Goal: Task Accomplishment & Management: Complete application form

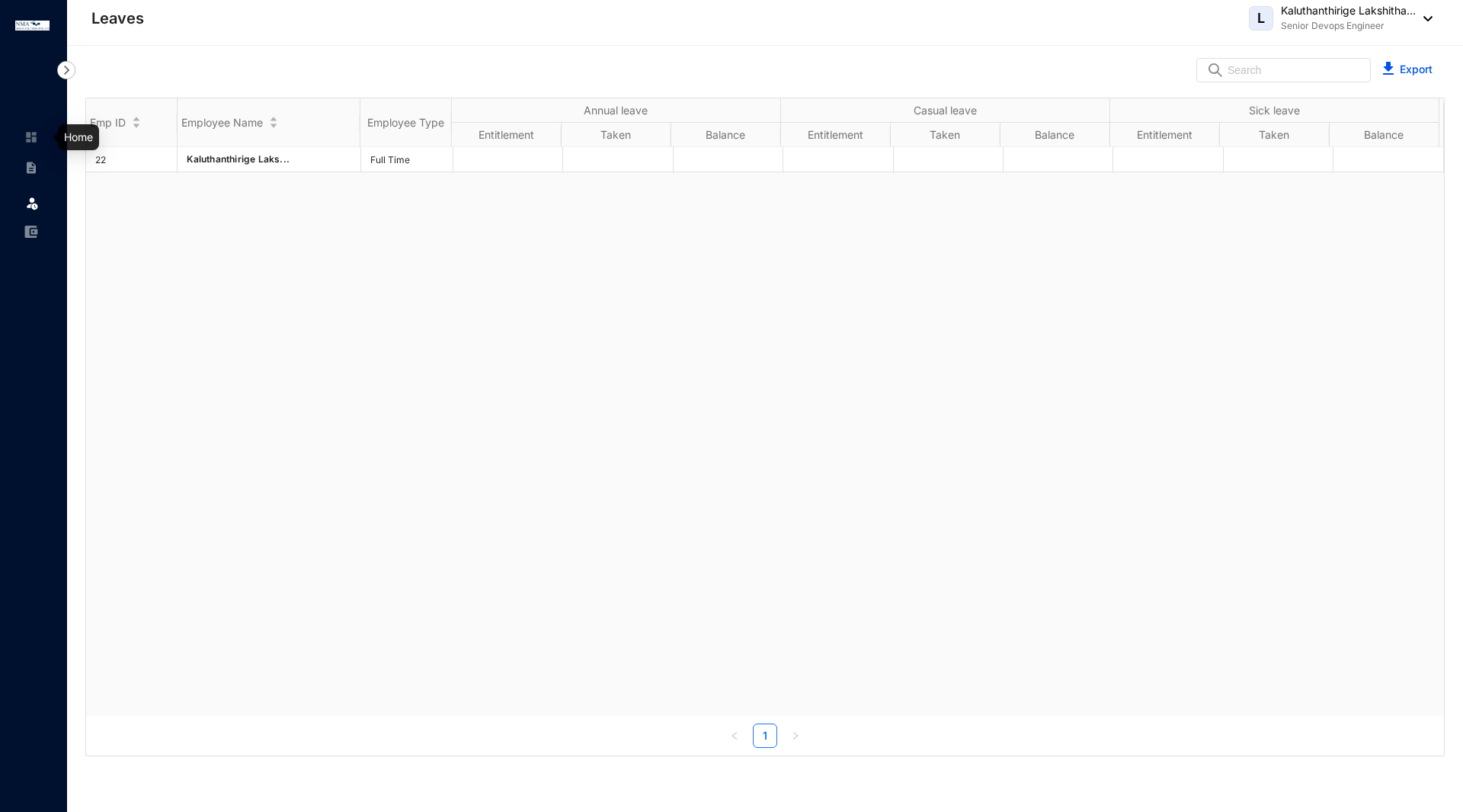
click at [29, 142] on img at bounding box center [31, 137] width 14 height 14
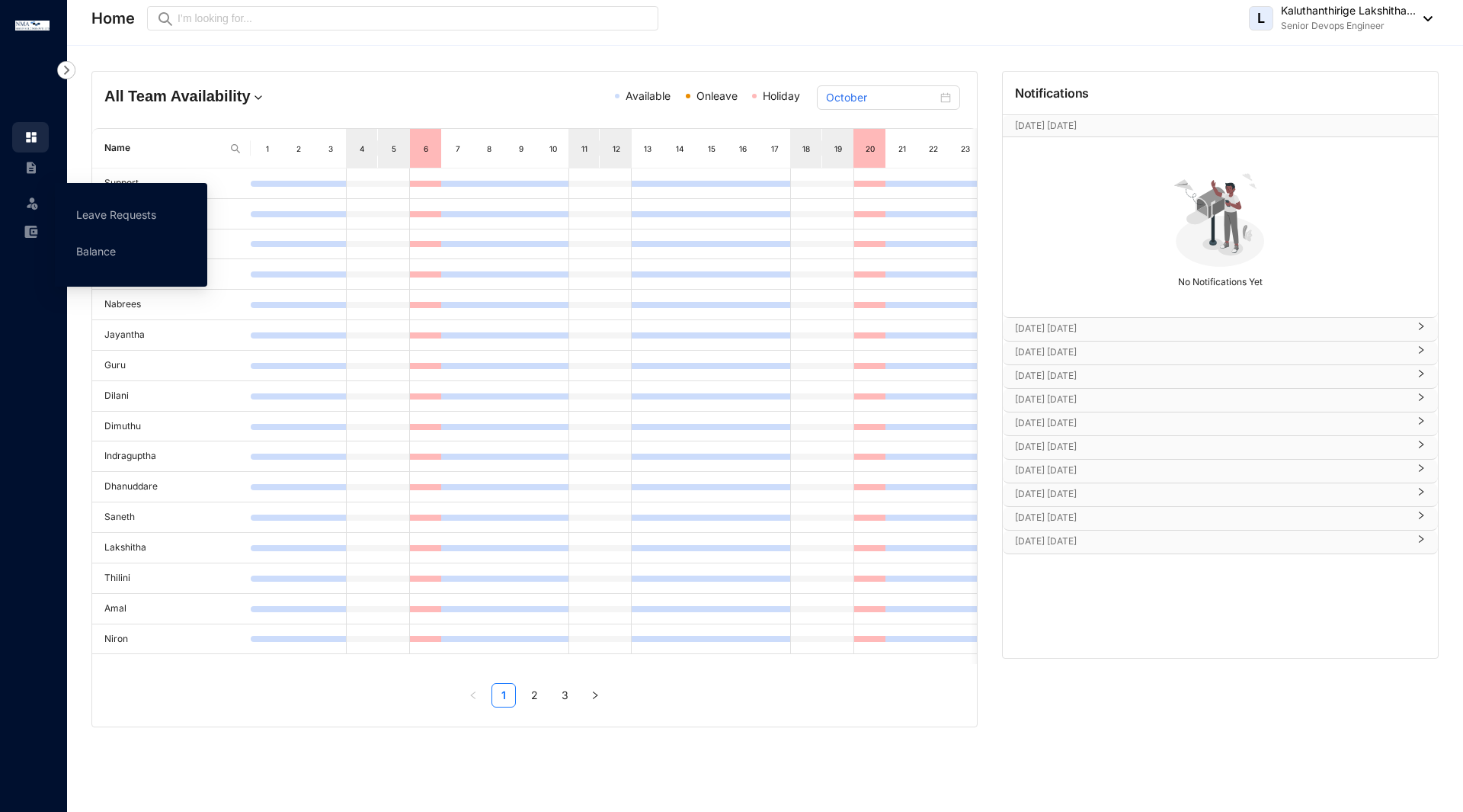
click at [39, 206] on img at bounding box center [31, 203] width 15 height 15
click at [105, 215] on link "Leave Requests" at bounding box center [116, 215] width 80 height 13
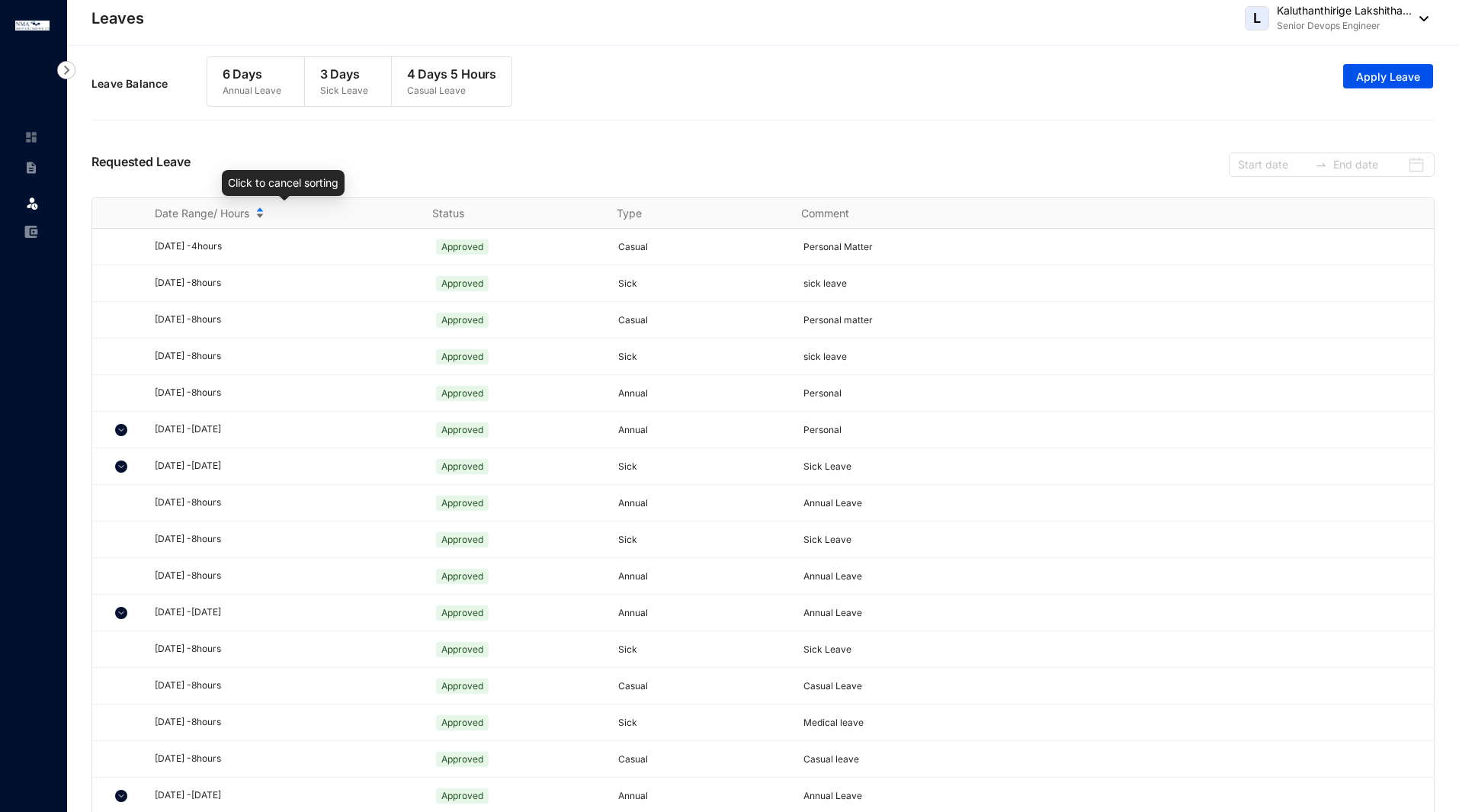
click at [262, 210] on div "Date Range/ Hours" at bounding box center [283, 214] width 258 height 17
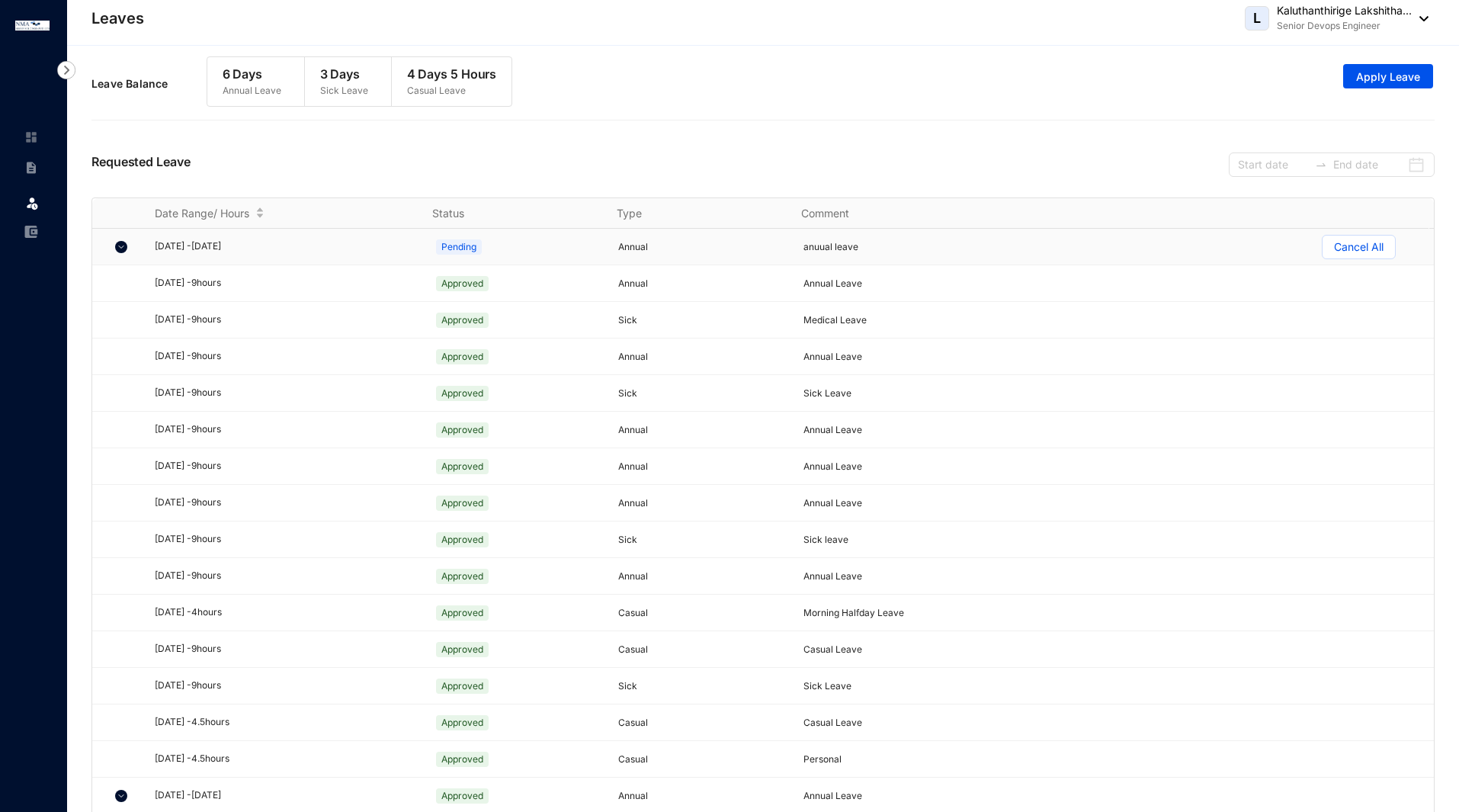
click at [116, 252] on img at bounding box center [120, 246] width 12 height 12
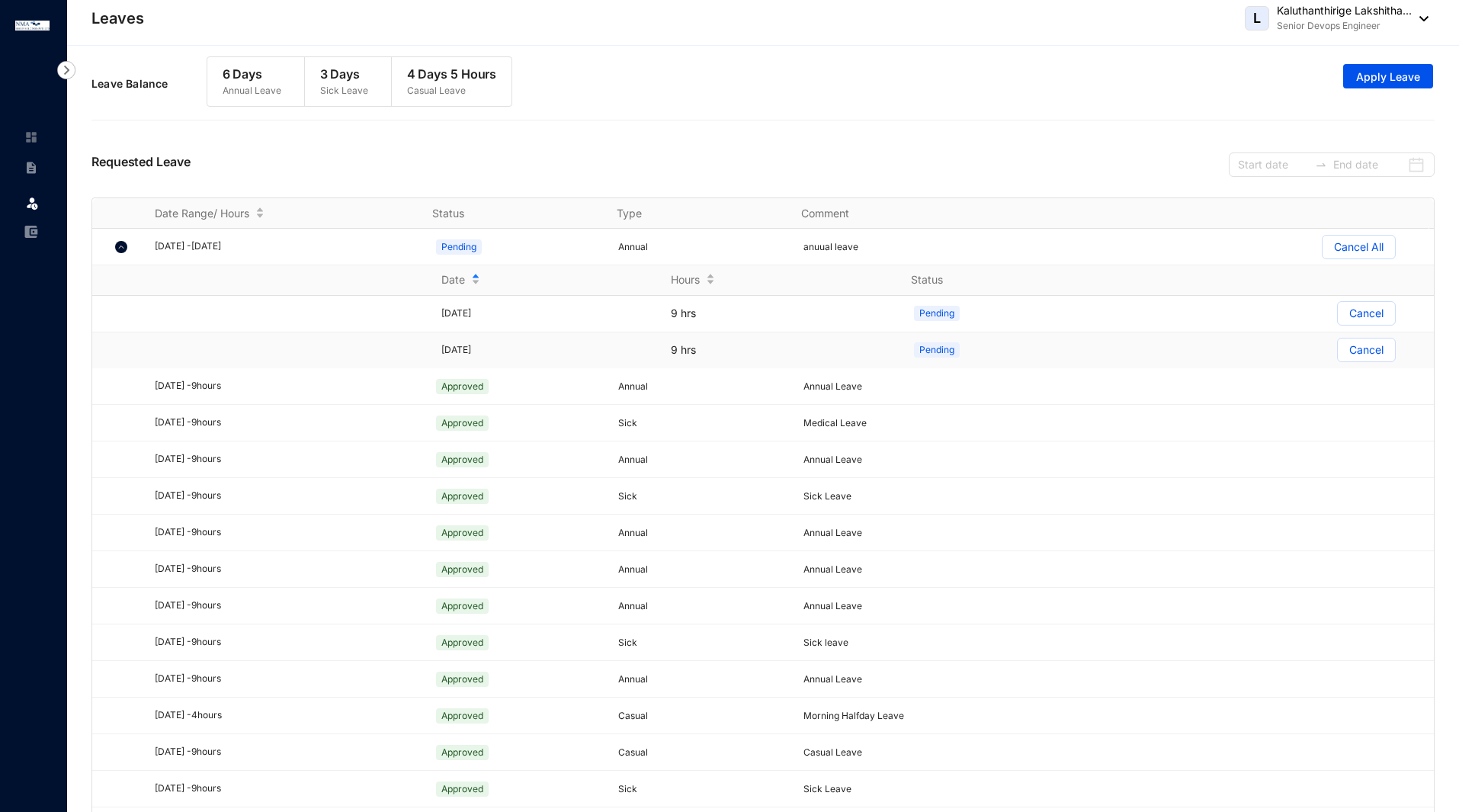
click at [1366, 342] on p "Cancel" at bounding box center [1366, 350] width 34 height 23
click at [1338, 353] on input "Cancel" at bounding box center [1338, 353] width 0 height 0
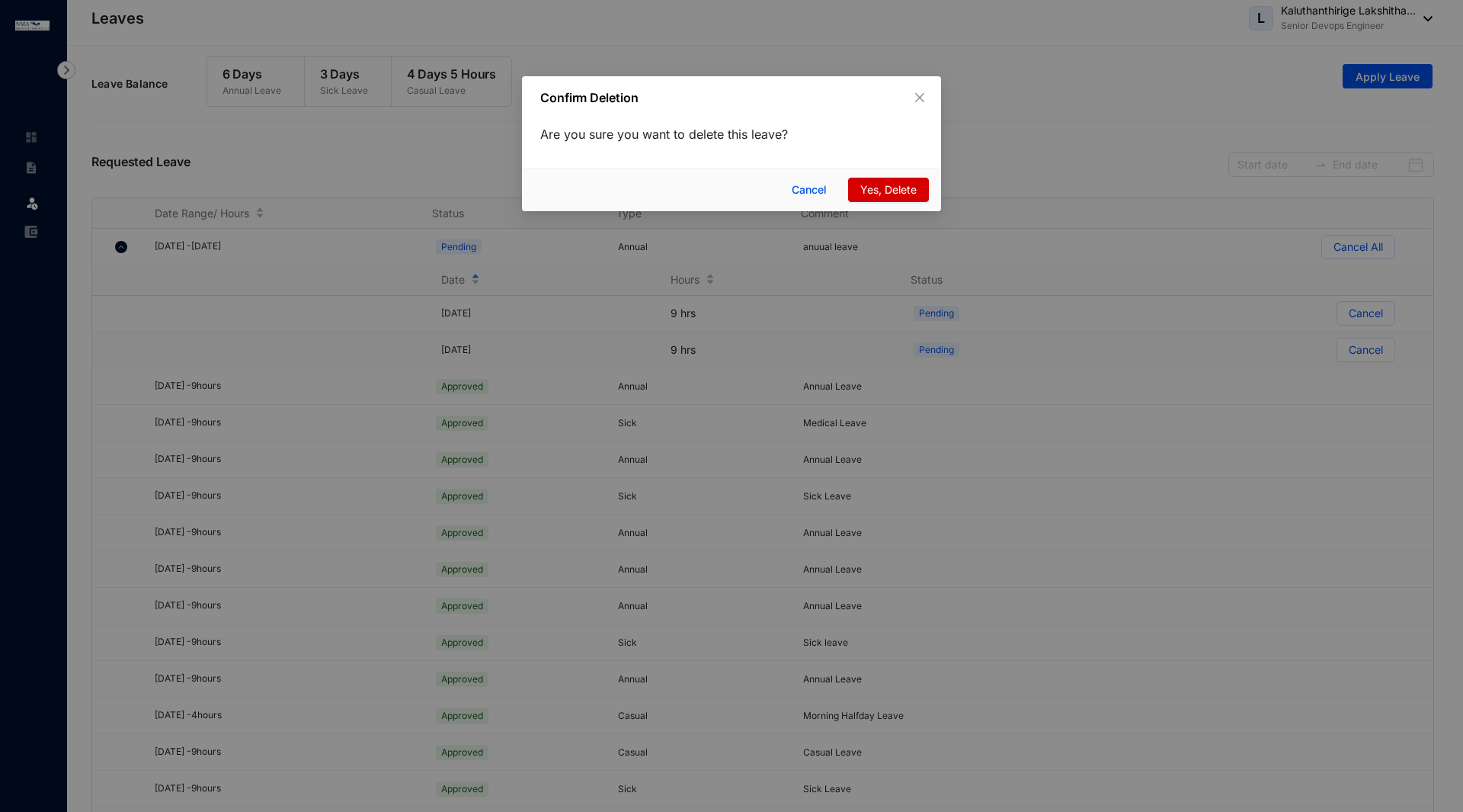
click at [870, 192] on span "Yes, Delete" at bounding box center [888, 190] width 56 height 17
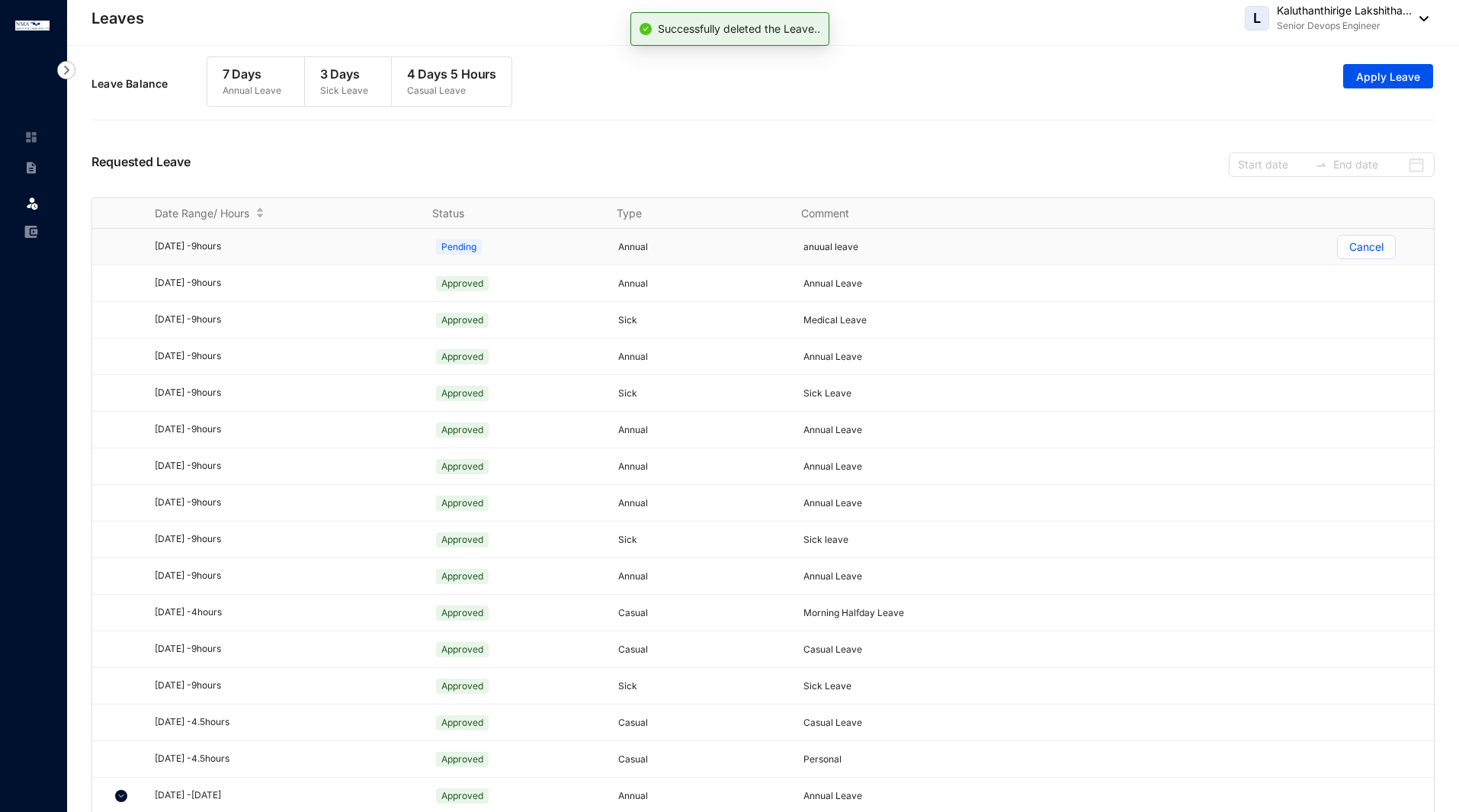
click at [228, 248] on div "[DATE] - 9 hours" at bounding box center [284, 247] width 260 height 15
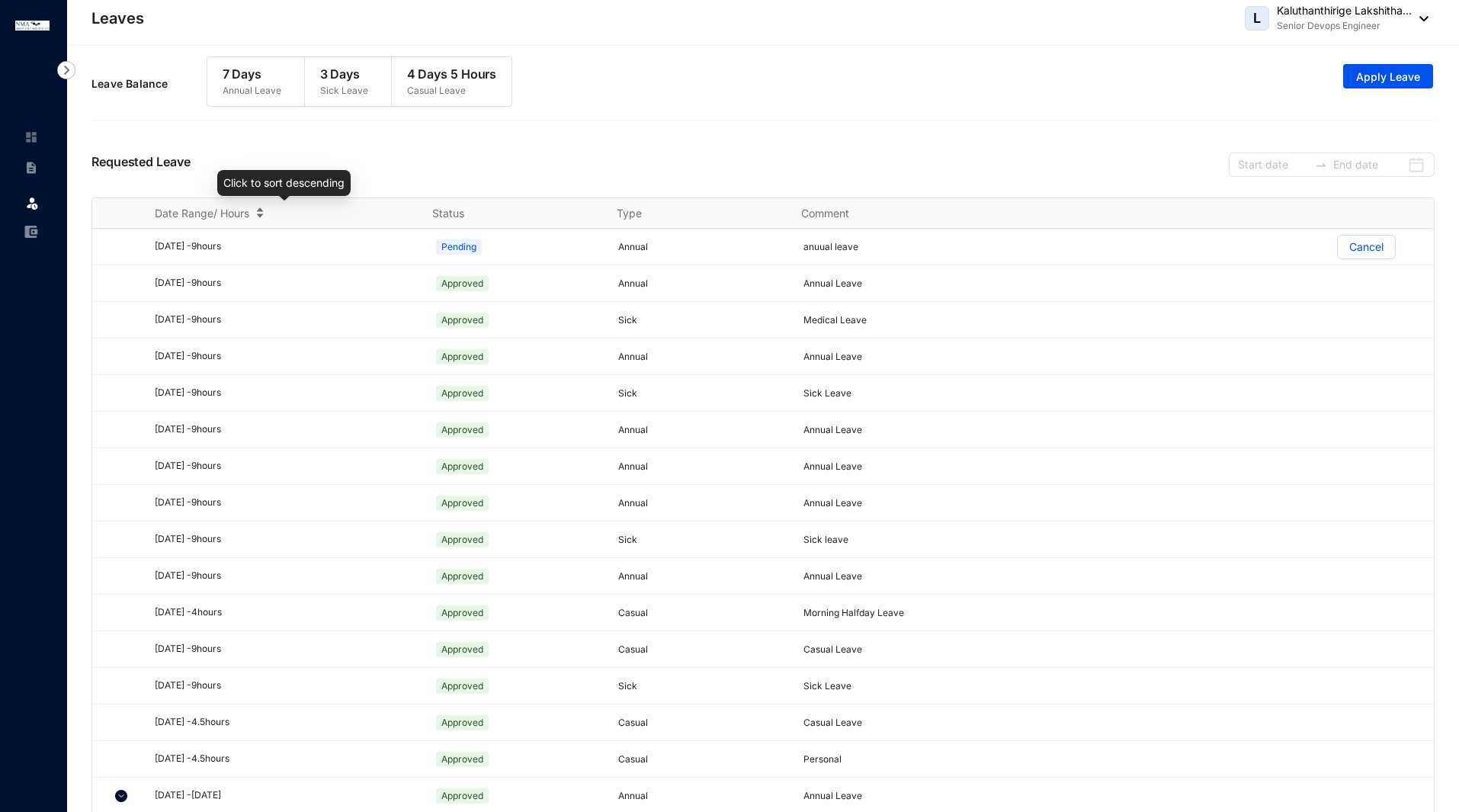
click at [261, 213] on div "Date Range/ Hours" at bounding box center [283, 214] width 258 height 17
click at [1362, 252] on p "Cancel" at bounding box center [1366, 247] width 34 height 23
click at [1338, 251] on input "Cancel" at bounding box center [1338, 251] width 0 height 0
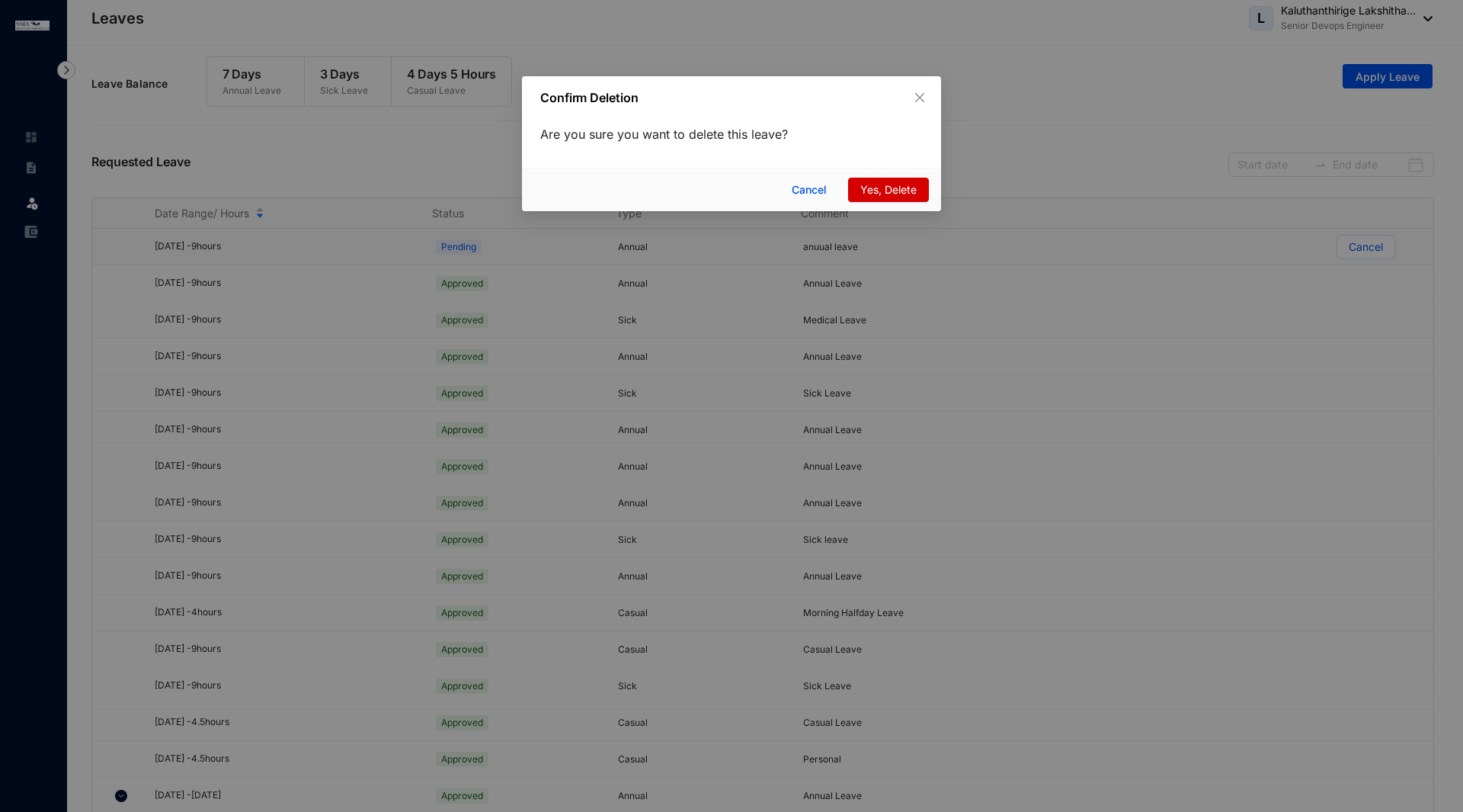
click at [898, 191] on span "Yes, Delete" at bounding box center [888, 190] width 56 height 17
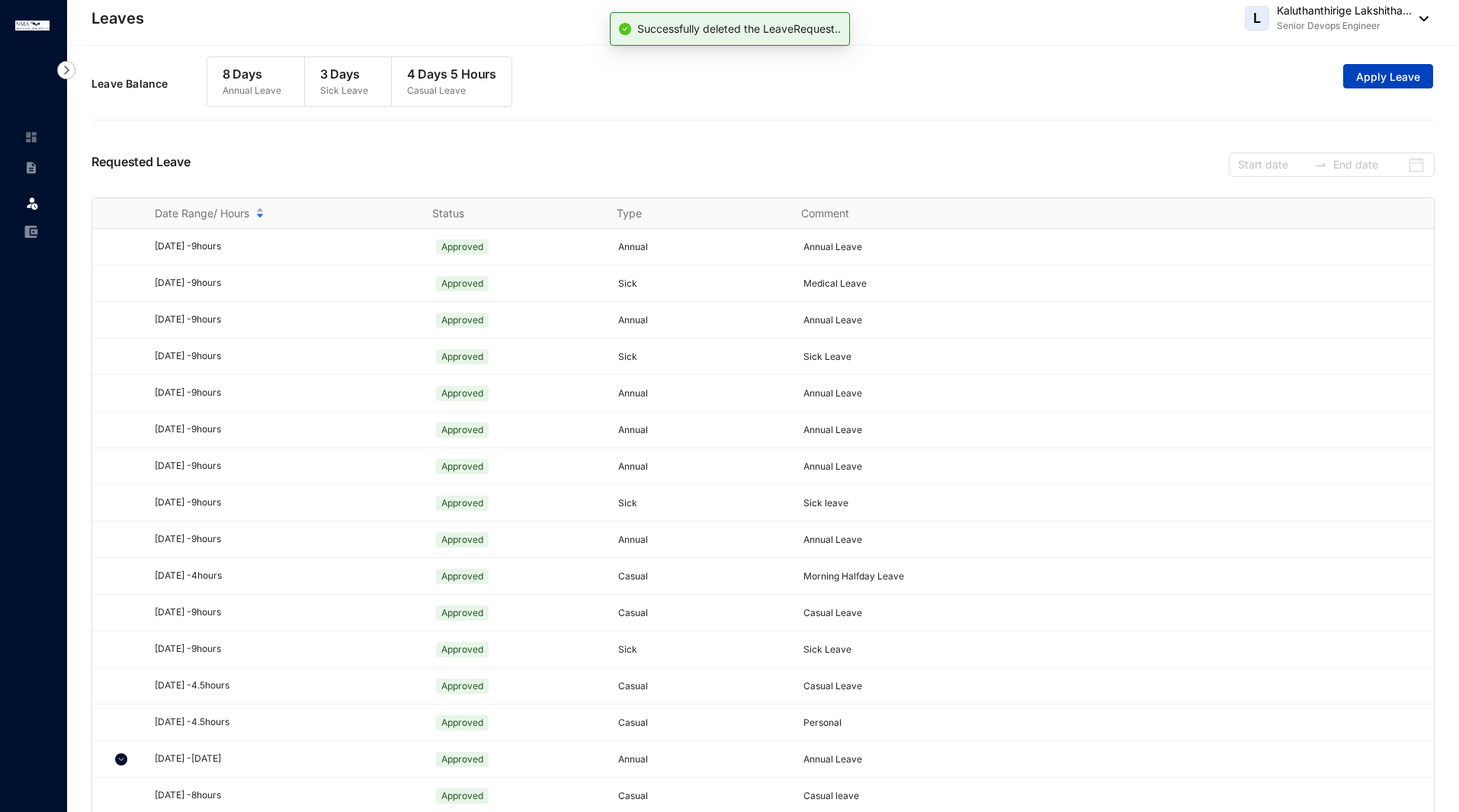
click at [1380, 78] on span "Apply Leave" at bounding box center [1388, 77] width 64 height 15
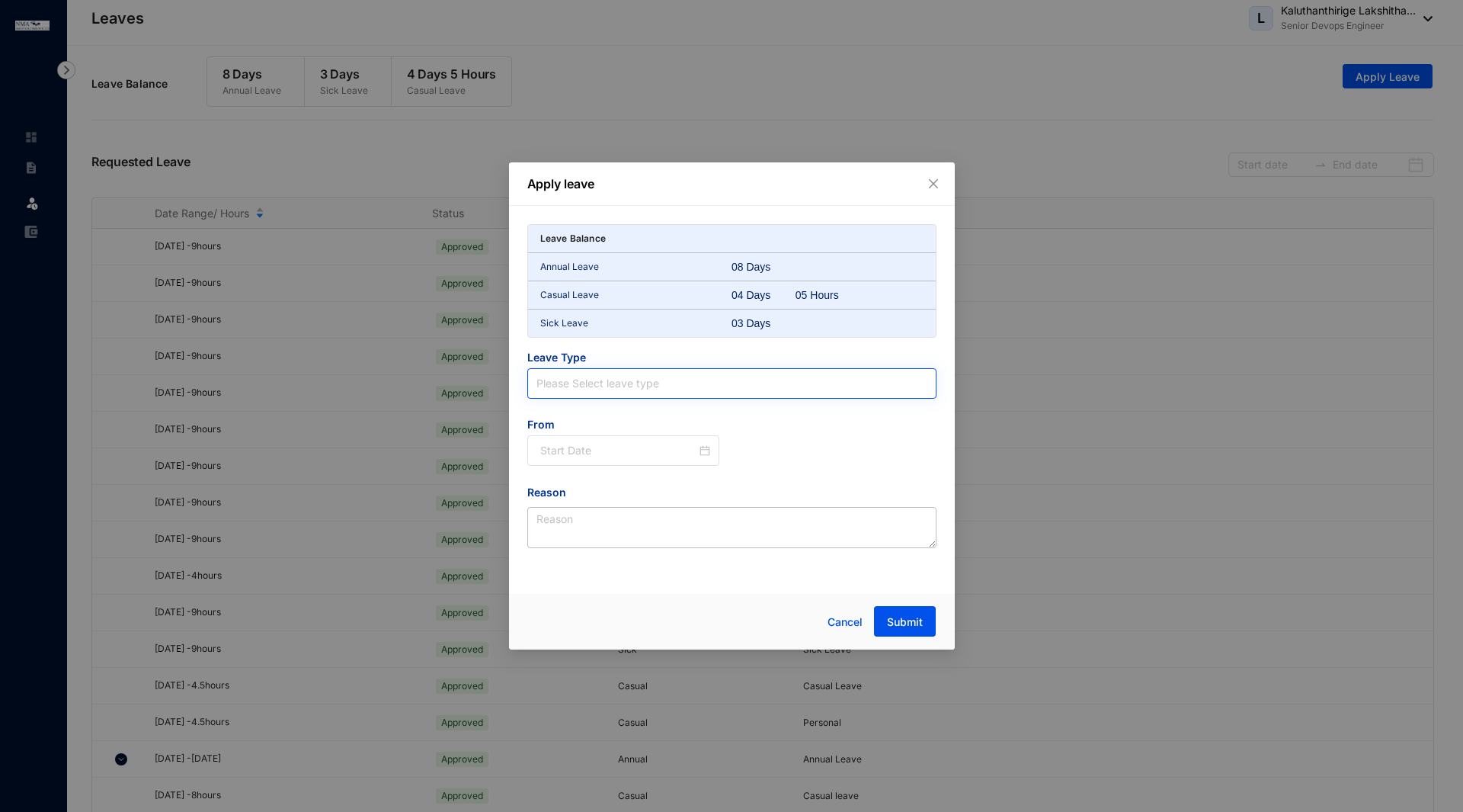
click at [597, 384] on input "search" at bounding box center [732, 383] width 391 height 29
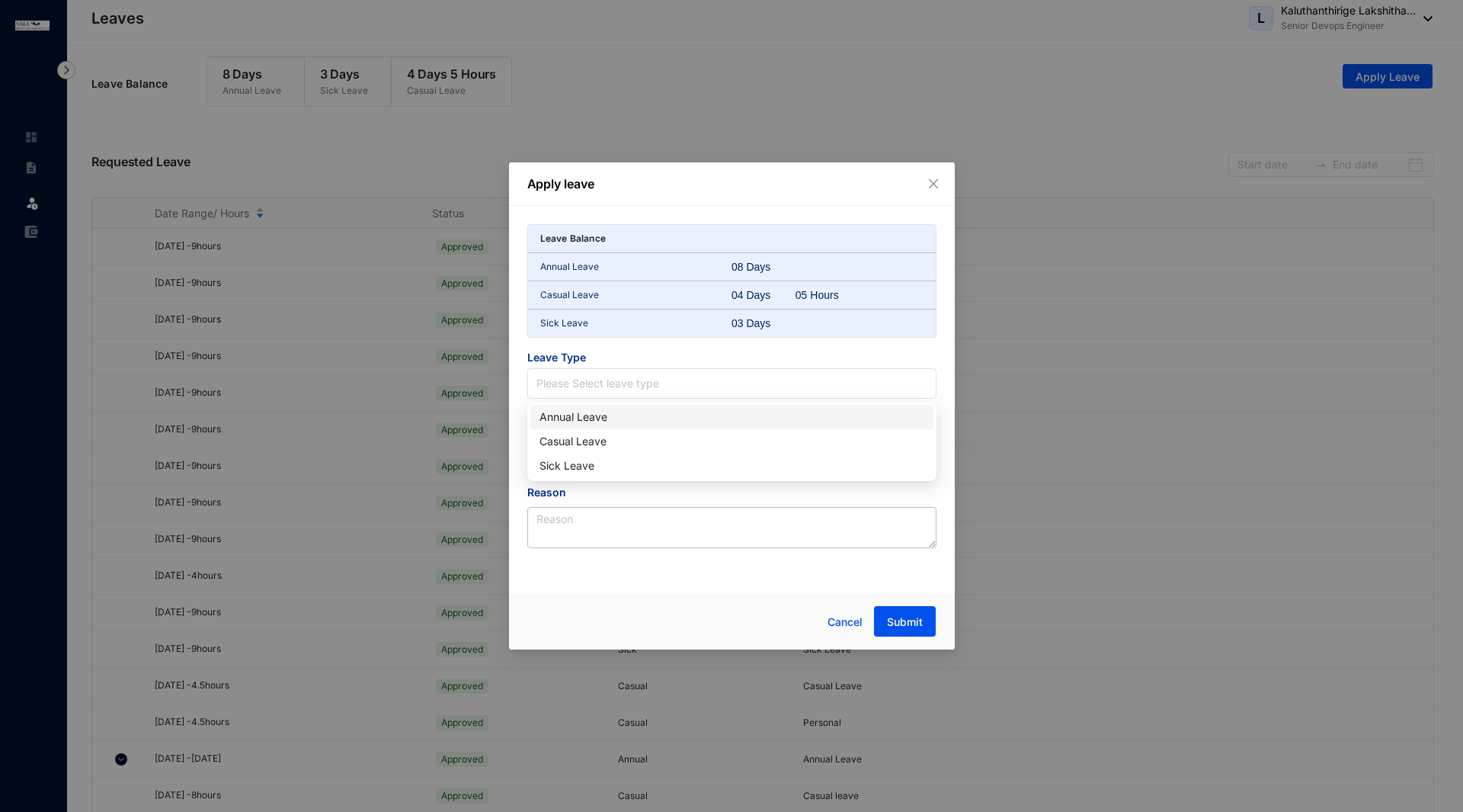
click at [607, 414] on div "Annual Leave" at bounding box center [732, 417] width 385 height 17
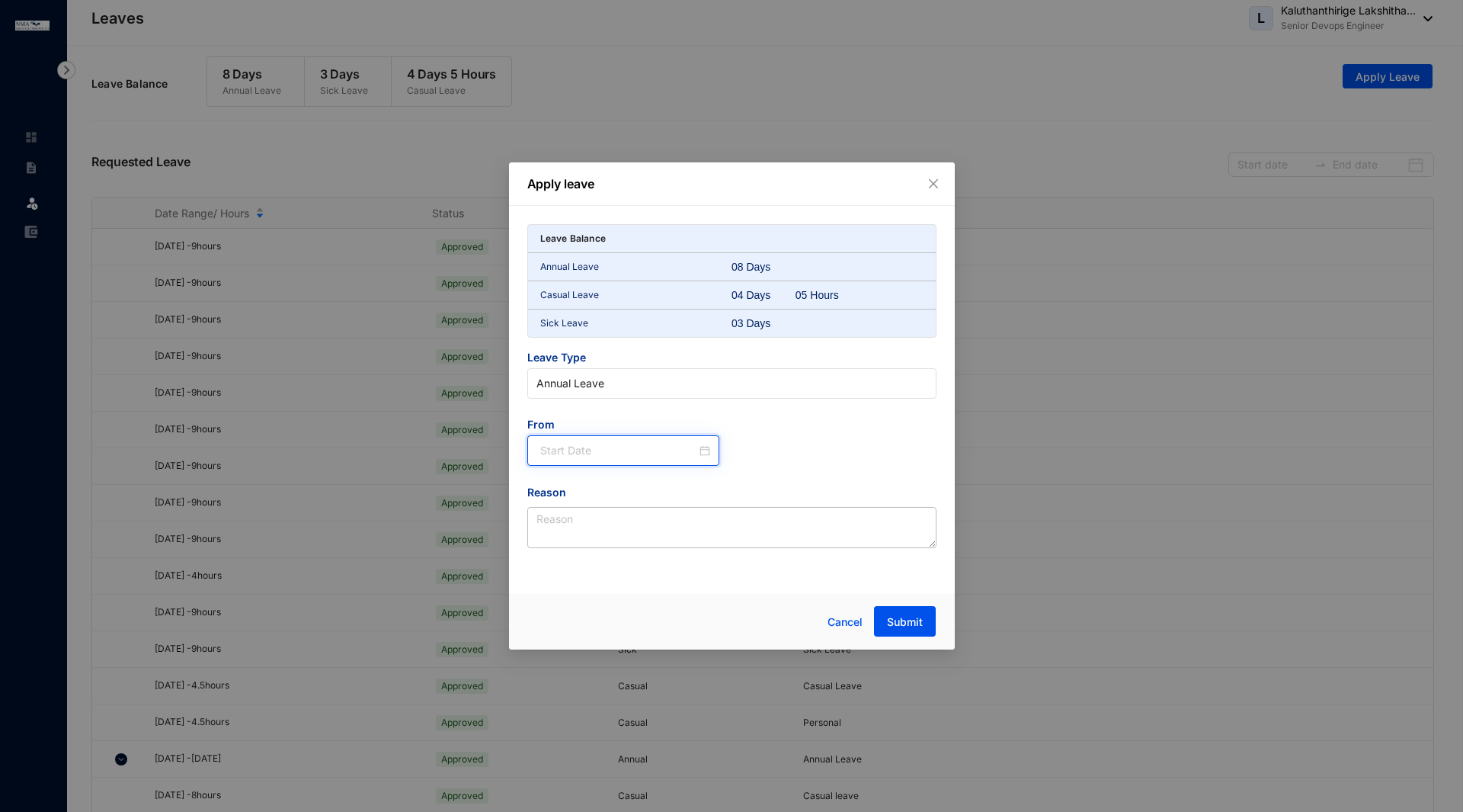
click at [605, 455] on input at bounding box center [619, 450] width 157 height 17
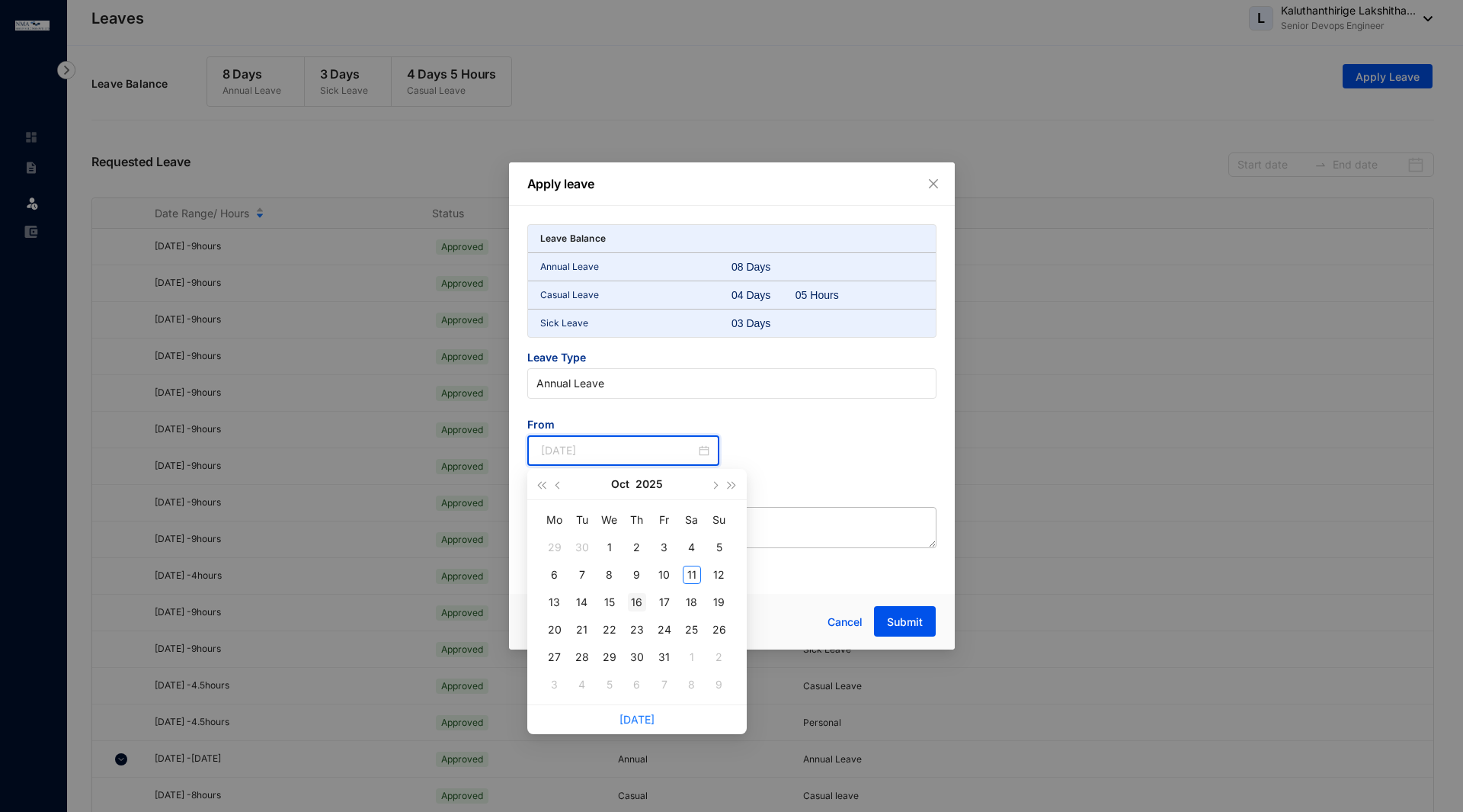
type input "[DATE]"
click at [640, 602] on div "16" at bounding box center [637, 602] width 18 height 18
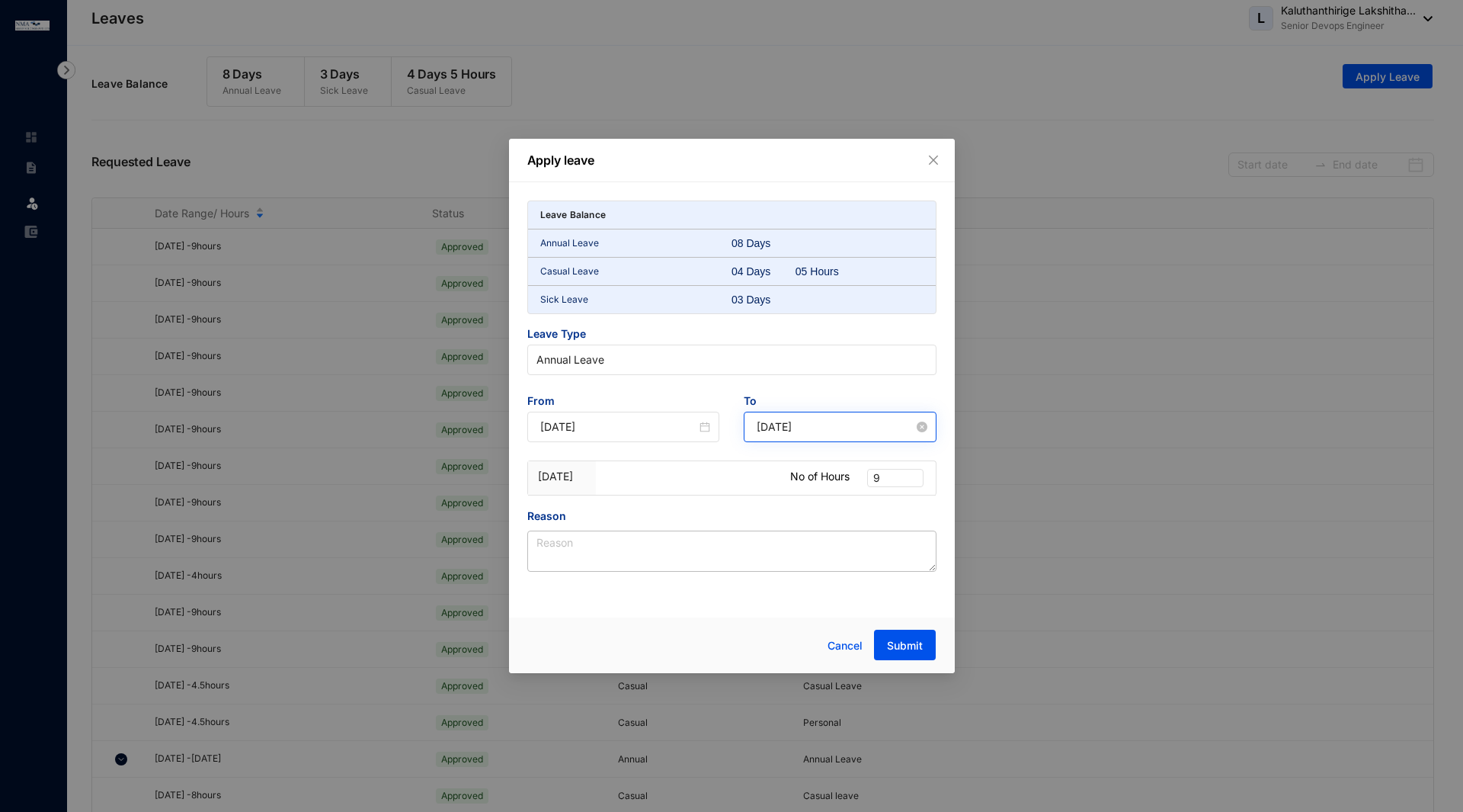
click at [920, 432] on div "[DATE]" at bounding box center [842, 426] width 171 height 17
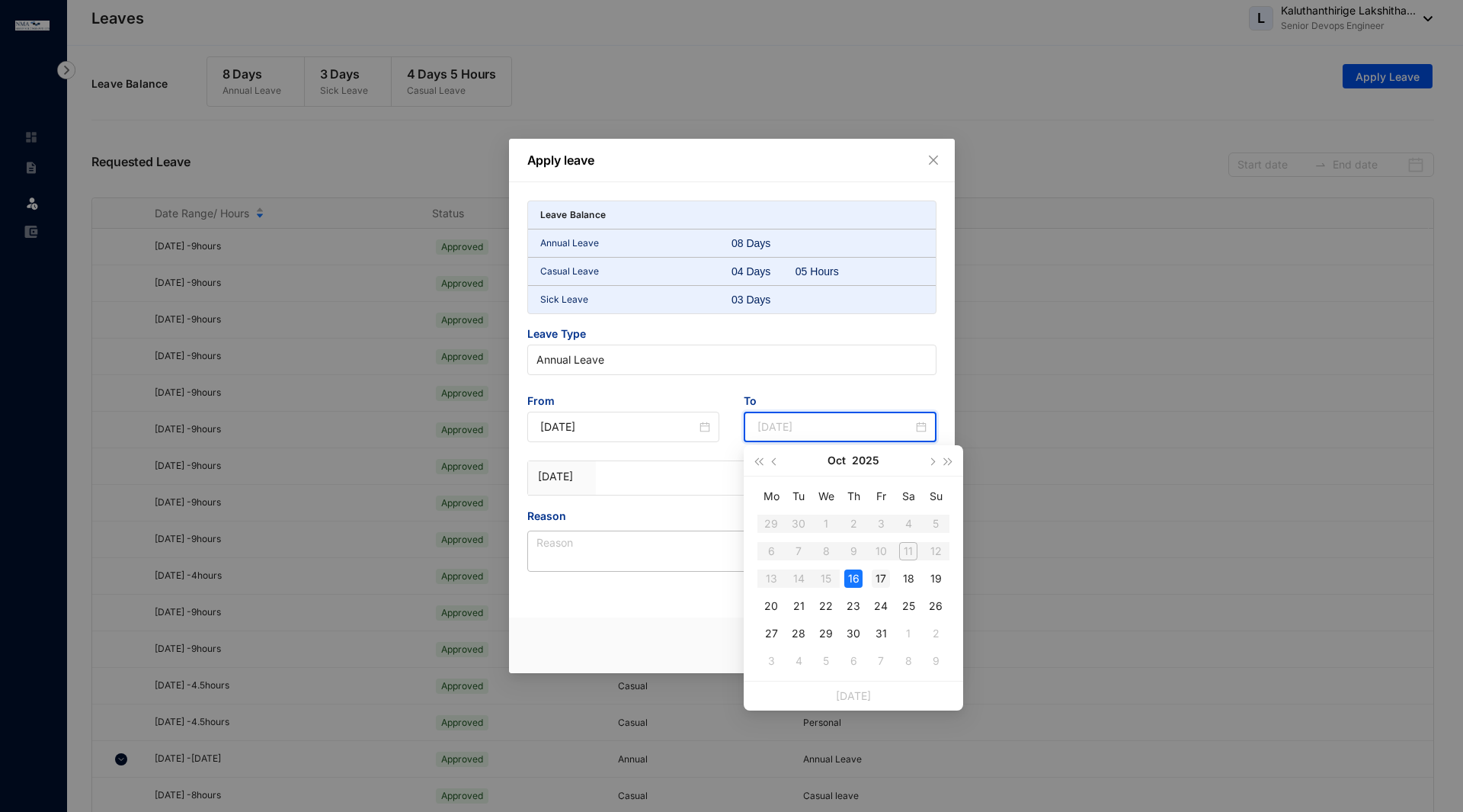
type input "[DATE]"
click at [876, 581] on div "17" at bounding box center [881, 578] width 18 height 18
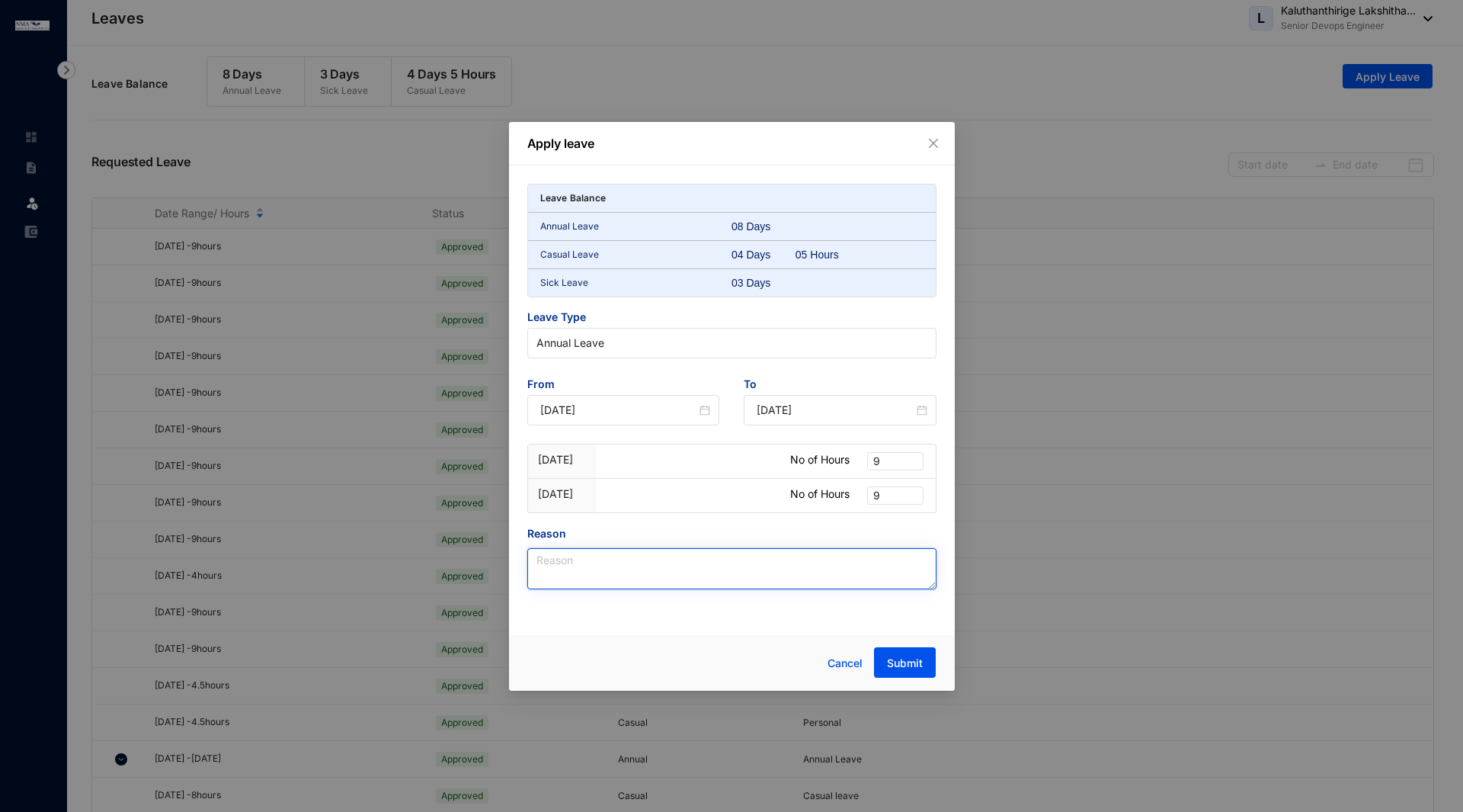
click at [720, 556] on textarea "Reason" at bounding box center [732, 568] width 409 height 41
type textarea "Annual Leave"
click at [923, 660] on button "Submit" at bounding box center [904, 662] width 62 height 31
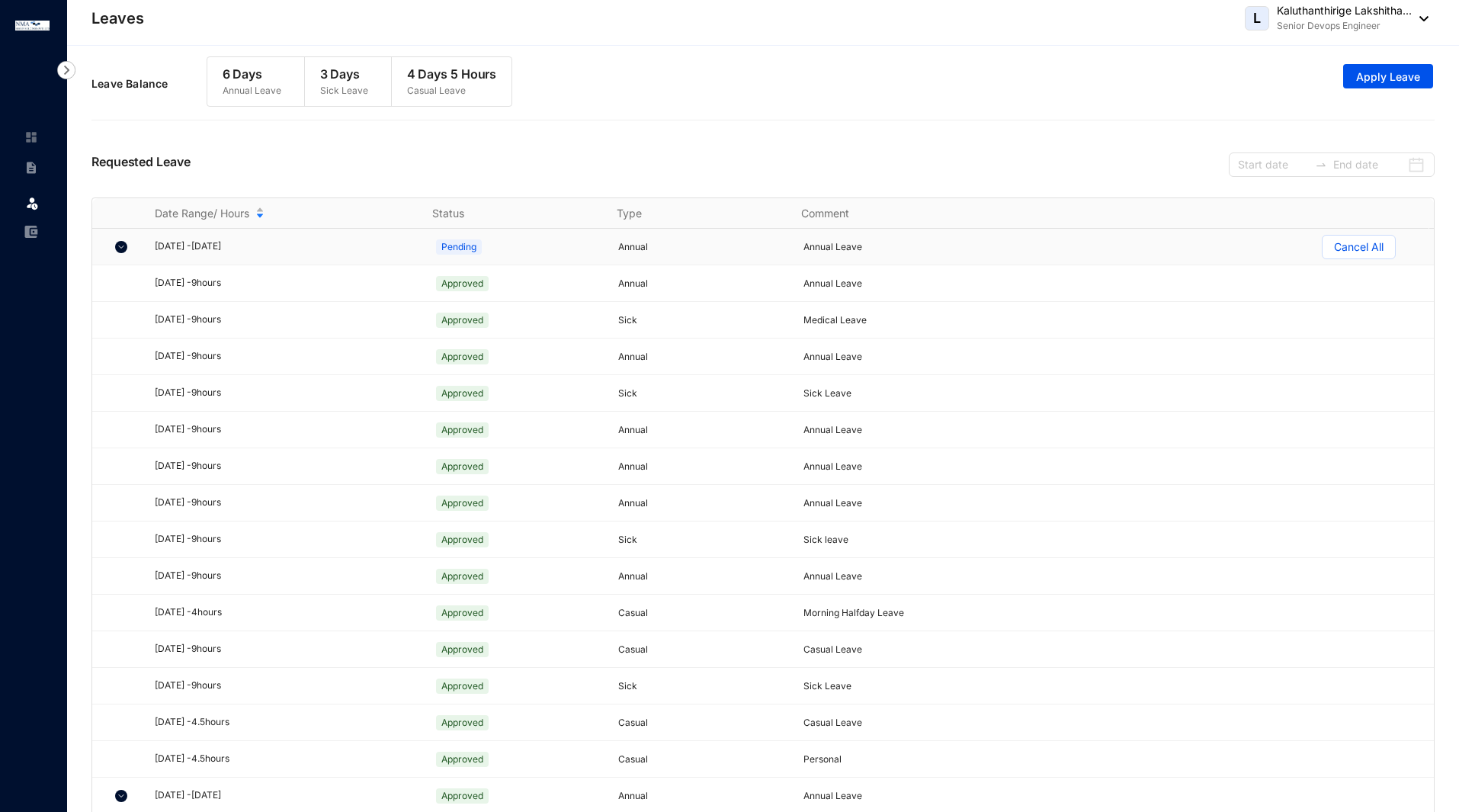
click at [121, 253] on div at bounding box center [123, 246] width 33 height 30
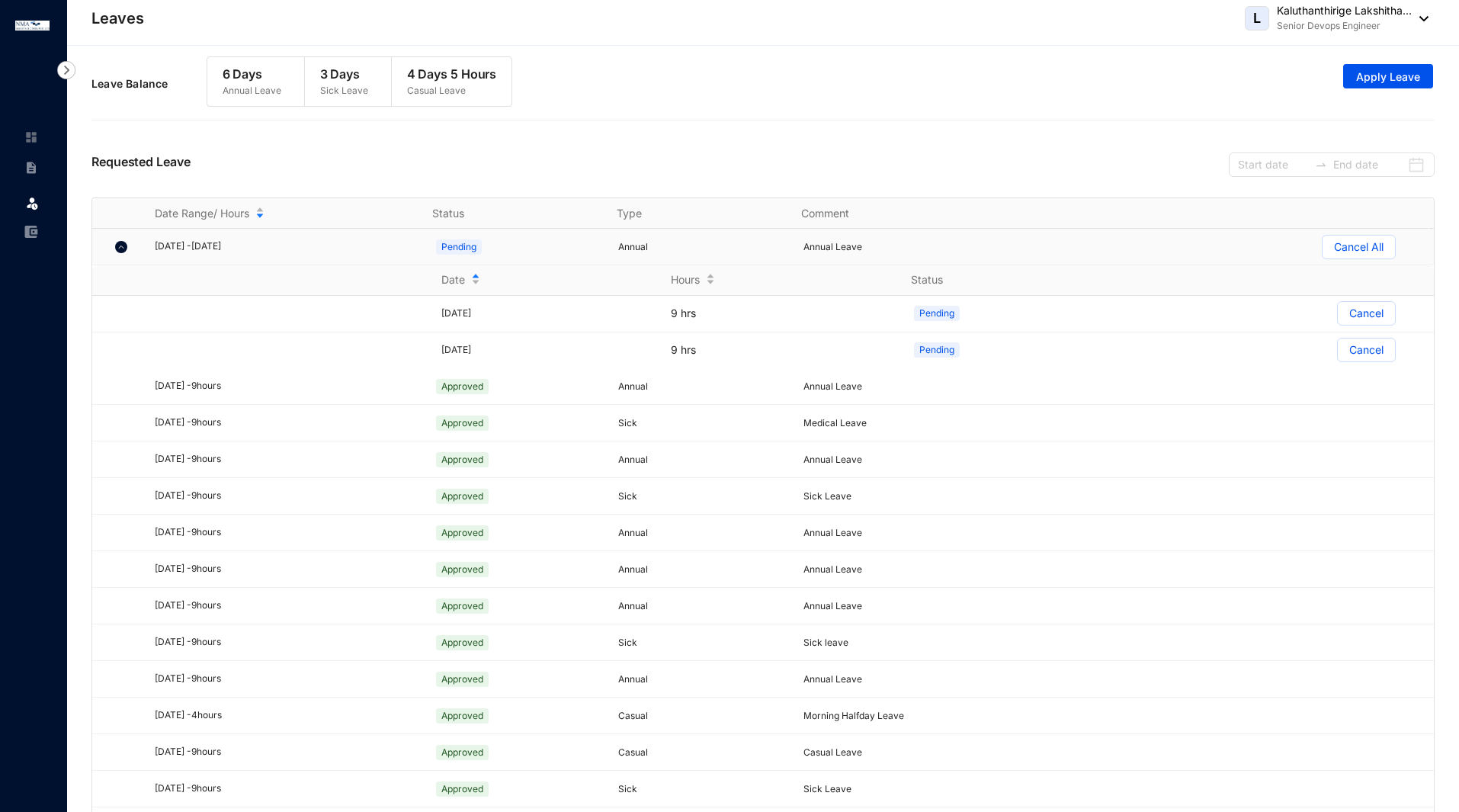
click at [121, 253] on div at bounding box center [123, 246] width 33 height 30
